Goal: Use online tool/utility: Utilize a website feature to perform a specific function

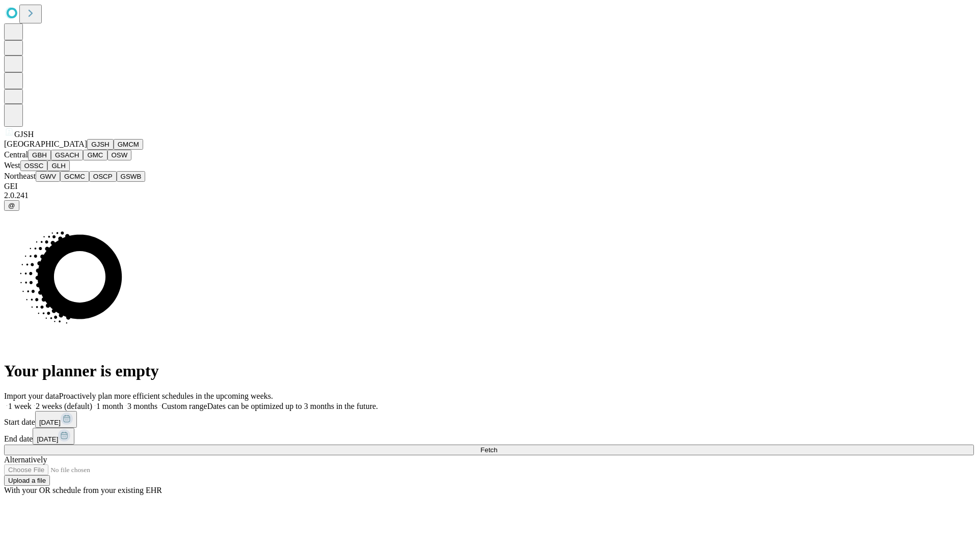
click at [87, 150] on button "GJSH" at bounding box center [100, 144] width 26 height 11
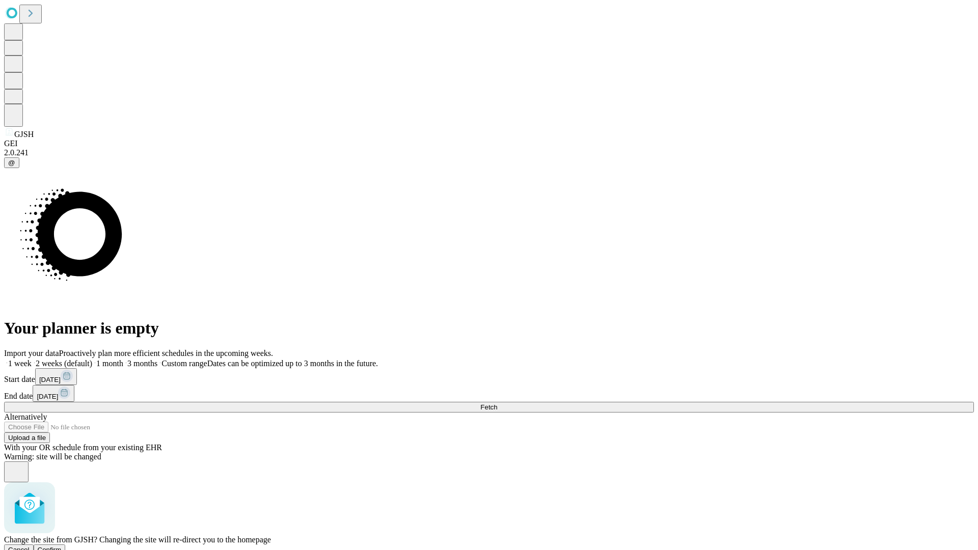
click at [62, 546] on span "Confirm" at bounding box center [50, 550] width 24 height 8
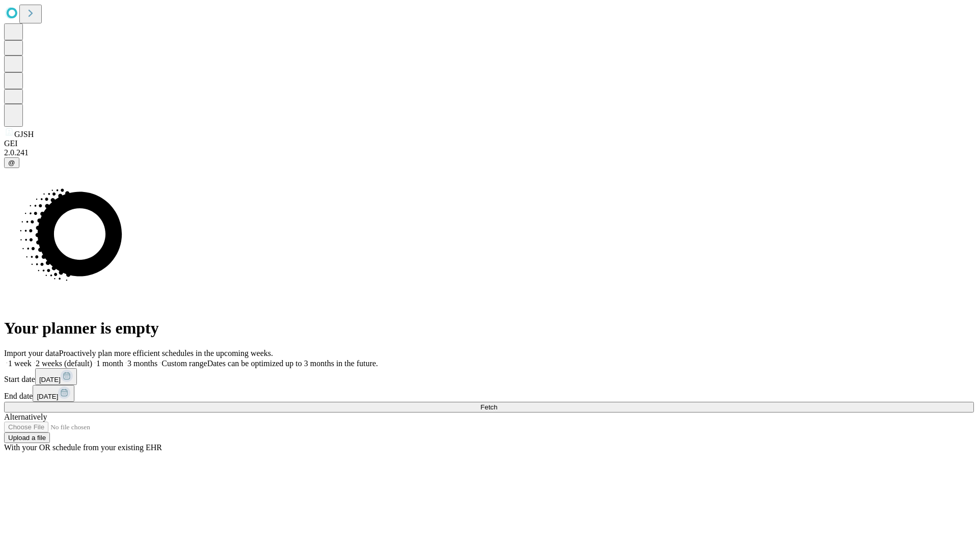
click at [92, 359] on label "2 weeks (default)" at bounding box center [62, 363] width 61 height 9
click at [497, 403] on span "Fetch" at bounding box center [488, 407] width 17 height 8
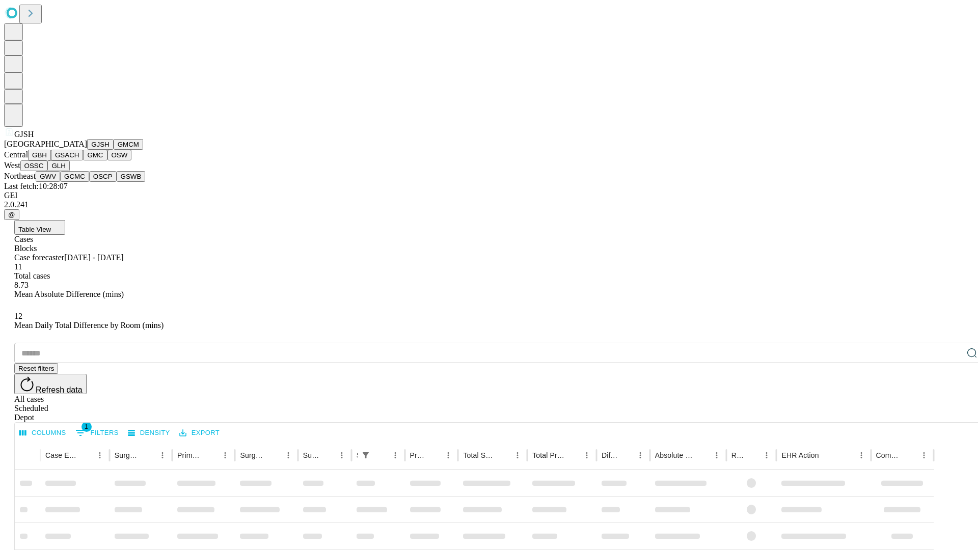
click at [114, 150] on button "GMCM" at bounding box center [129, 144] width 30 height 11
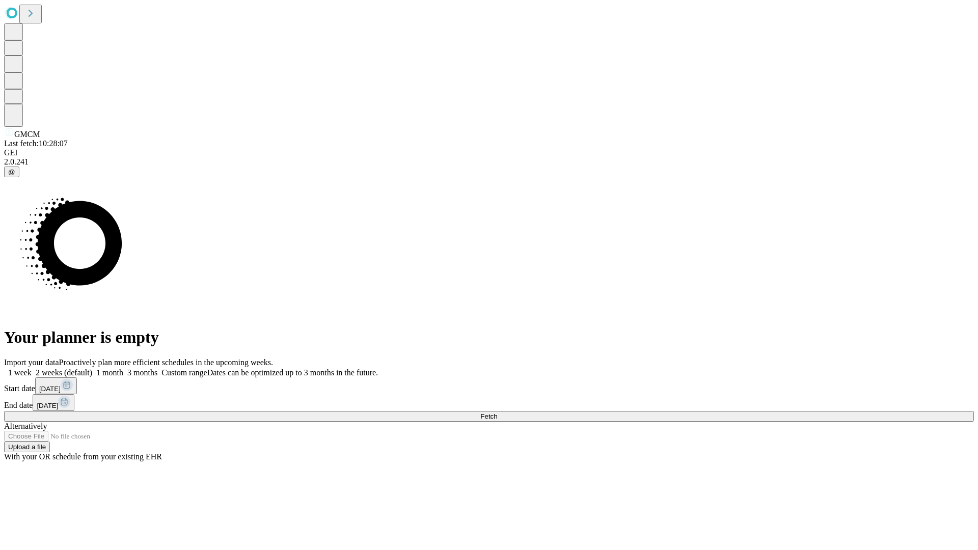
click at [92, 368] on label "2 weeks (default)" at bounding box center [62, 372] width 61 height 9
click at [497, 413] on span "Fetch" at bounding box center [488, 417] width 17 height 8
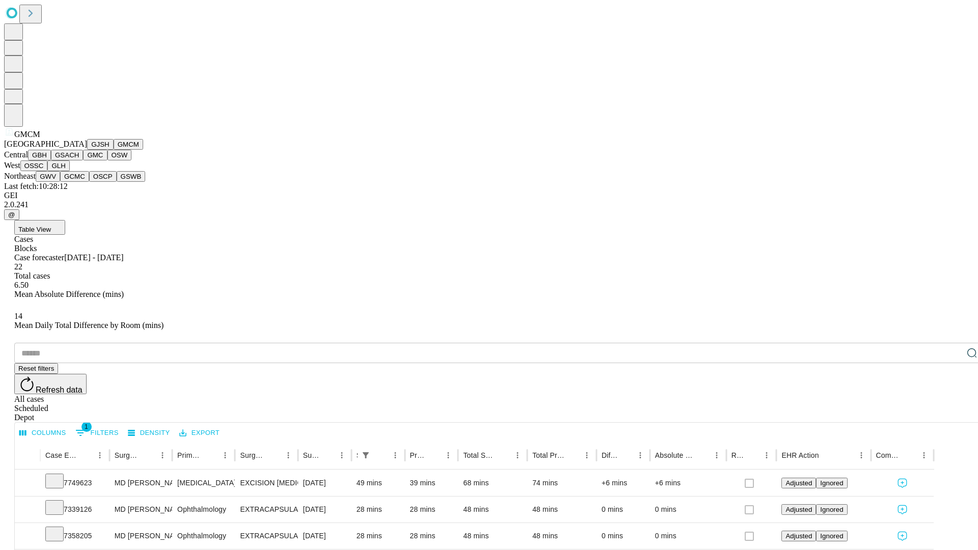
click at [51, 160] on button "GBH" at bounding box center [39, 155] width 23 height 11
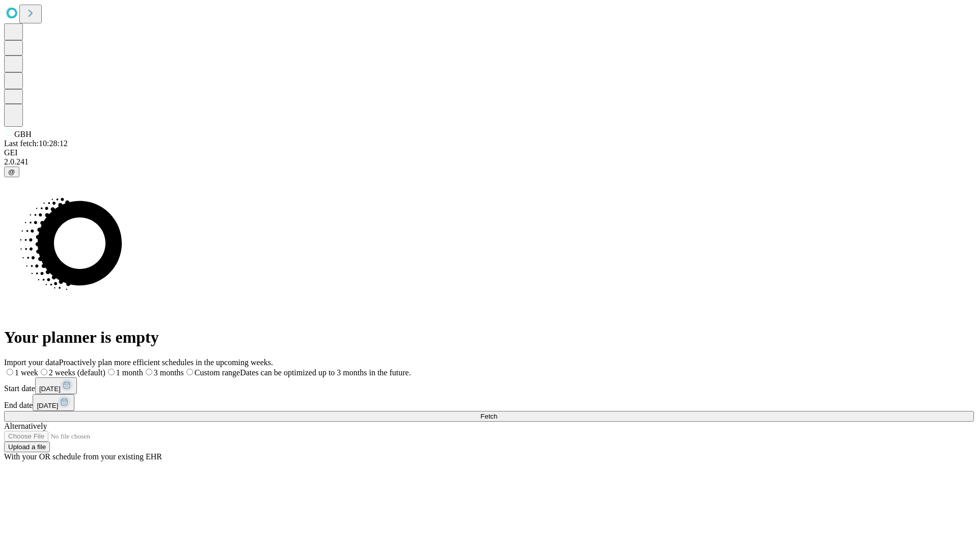
click at [105, 368] on label "2 weeks (default)" at bounding box center [71, 372] width 67 height 9
click at [497, 413] on span "Fetch" at bounding box center [488, 417] width 17 height 8
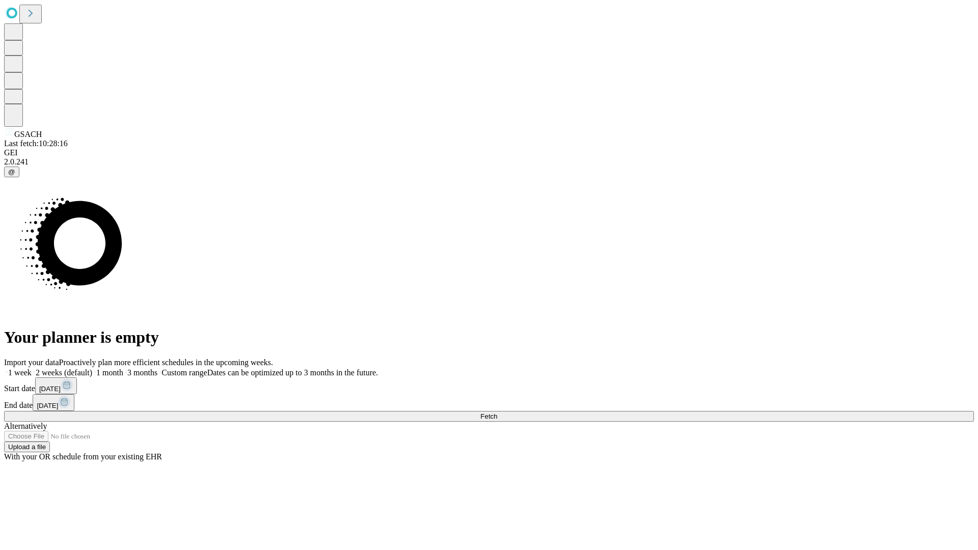
click at [92, 368] on label "2 weeks (default)" at bounding box center [62, 372] width 61 height 9
click at [497, 413] on span "Fetch" at bounding box center [488, 417] width 17 height 8
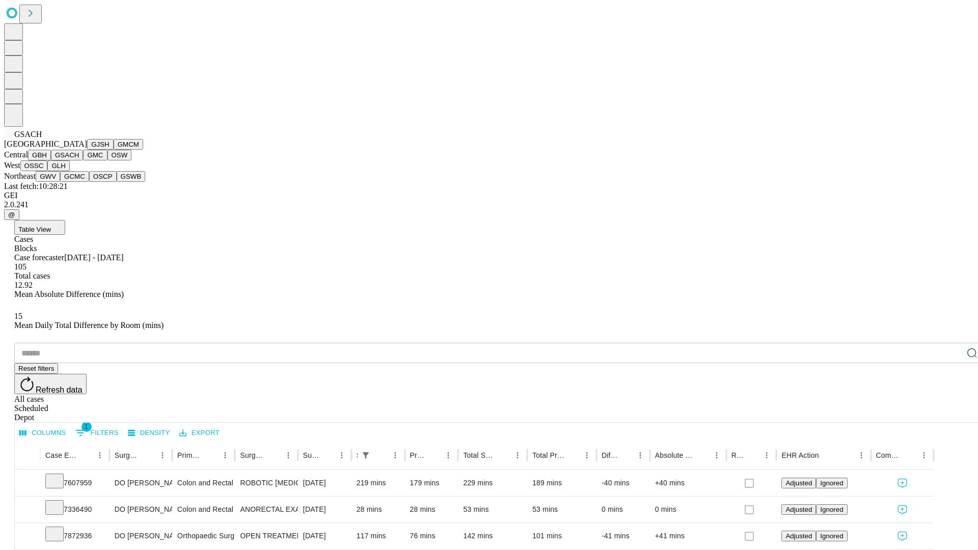
click at [83, 160] on button "GMC" at bounding box center [95, 155] width 24 height 11
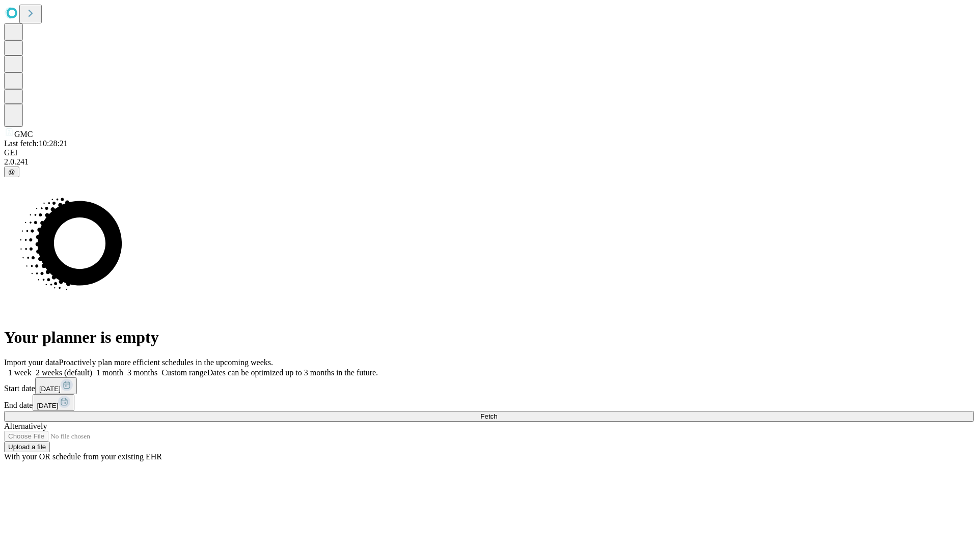
click at [92, 368] on label "2 weeks (default)" at bounding box center [62, 372] width 61 height 9
click at [497, 413] on span "Fetch" at bounding box center [488, 417] width 17 height 8
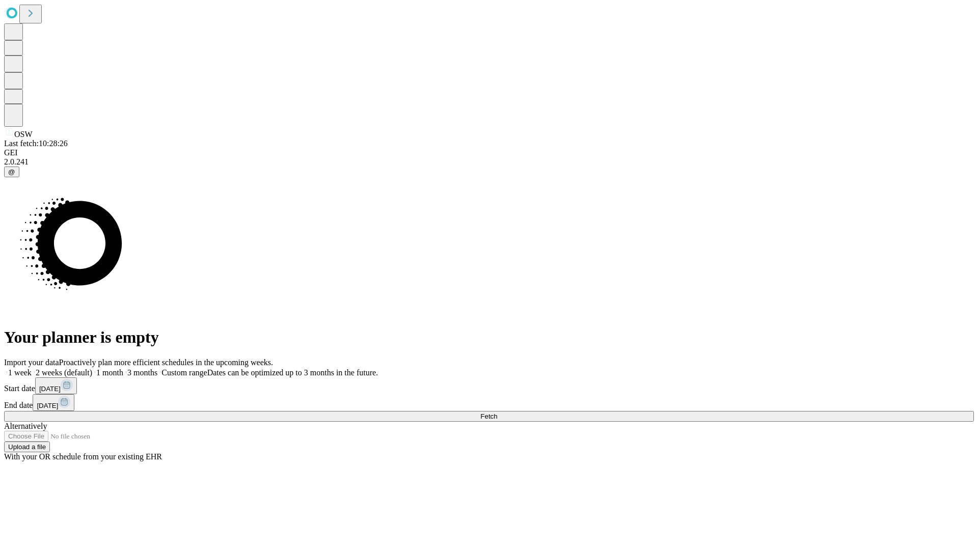
click at [497, 413] on span "Fetch" at bounding box center [488, 417] width 17 height 8
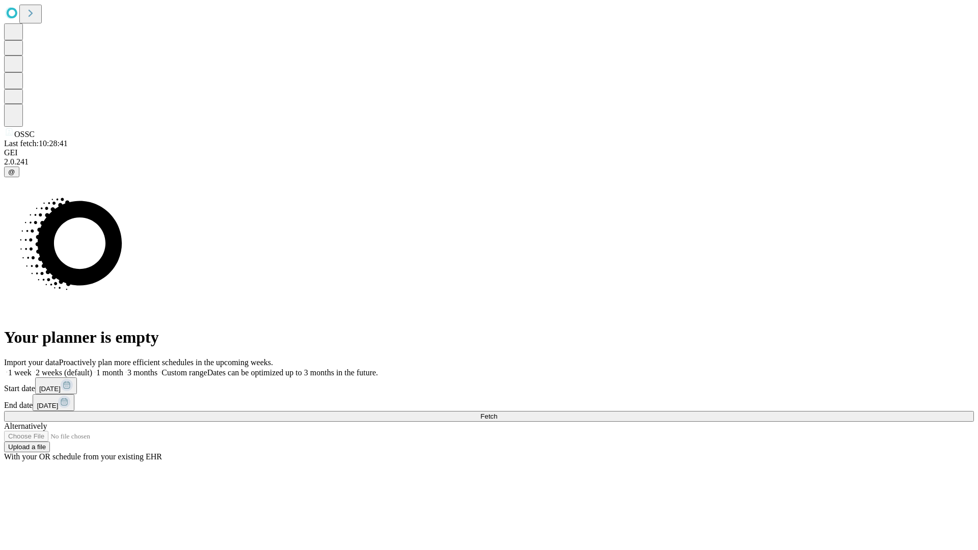
click at [92, 368] on label "2 weeks (default)" at bounding box center [62, 372] width 61 height 9
click at [497, 413] on span "Fetch" at bounding box center [488, 417] width 17 height 8
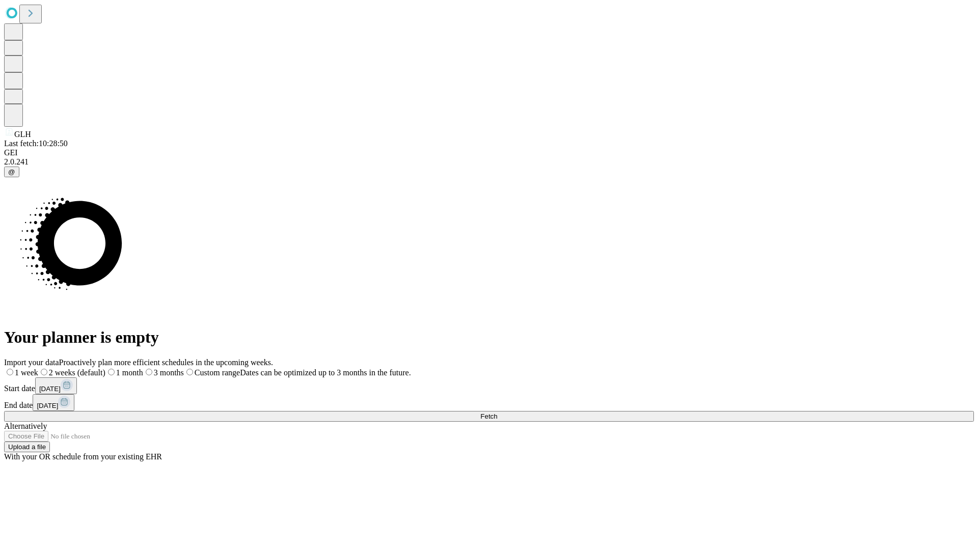
click at [105, 368] on label "2 weeks (default)" at bounding box center [71, 372] width 67 height 9
click at [497, 413] on span "Fetch" at bounding box center [488, 417] width 17 height 8
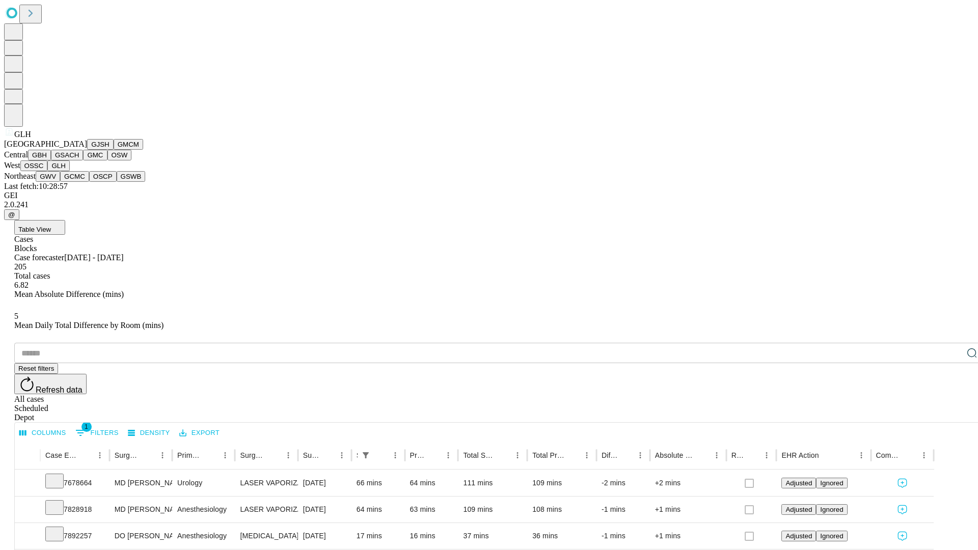
click at [60, 182] on button "GWV" at bounding box center [48, 176] width 24 height 11
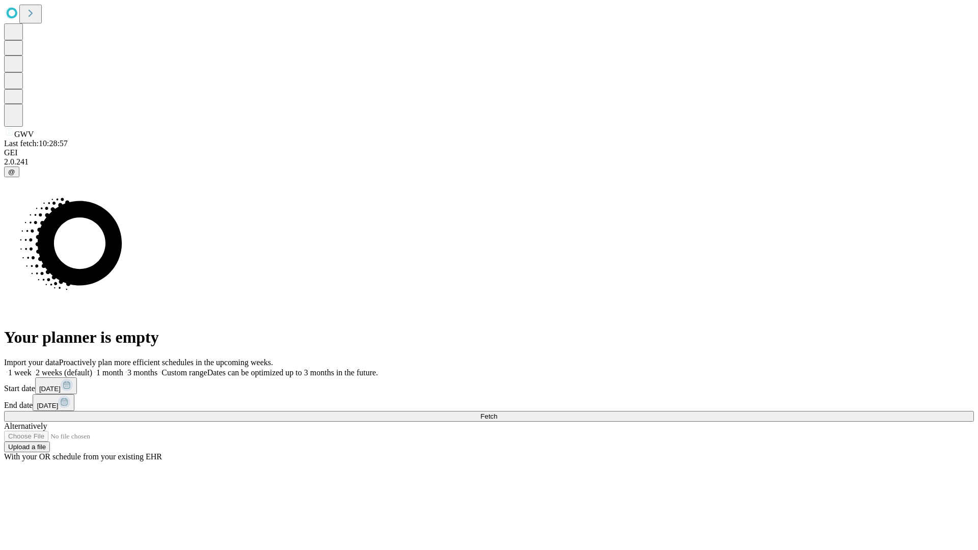
click at [92, 368] on label "2 weeks (default)" at bounding box center [62, 372] width 61 height 9
click at [497, 413] on span "Fetch" at bounding box center [488, 417] width 17 height 8
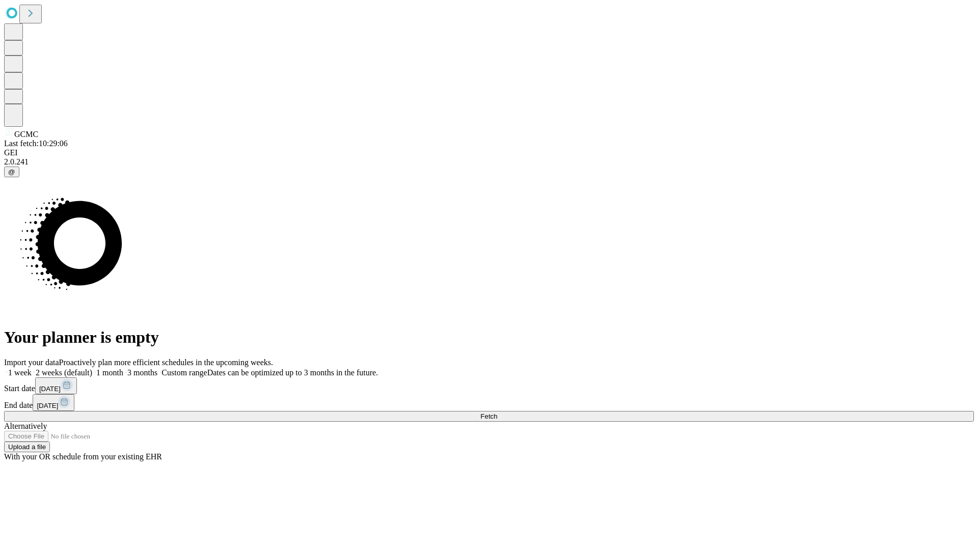
click at [92, 368] on label "2 weeks (default)" at bounding box center [62, 372] width 61 height 9
click at [497, 413] on span "Fetch" at bounding box center [488, 417] width 17 height 8
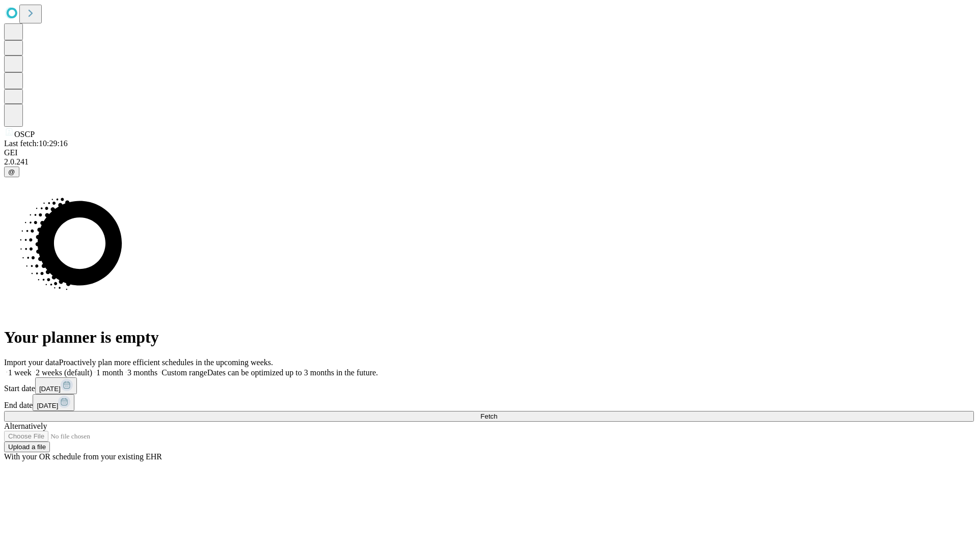
click at [92, 368] on label "2 weeks (default)" at bounding box center [62, 372] width 61 height 9
click at [497, 413] on span "Fetch" at bounding box center [488, 417] width 17 height 8
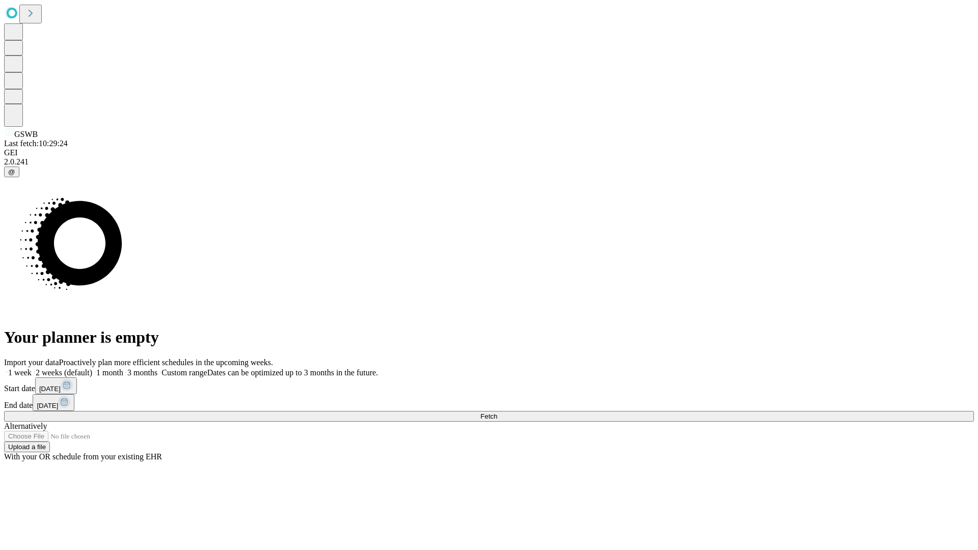
click at [92, 368] on label "2 weeks (default)" at bounding box center [62, 372] width 61 height 9
click at [497, 413] on span "Fetch" at bounding box center [488, 417] width 17 height 8
